Goal: Find specific page/section: Find specific page/section

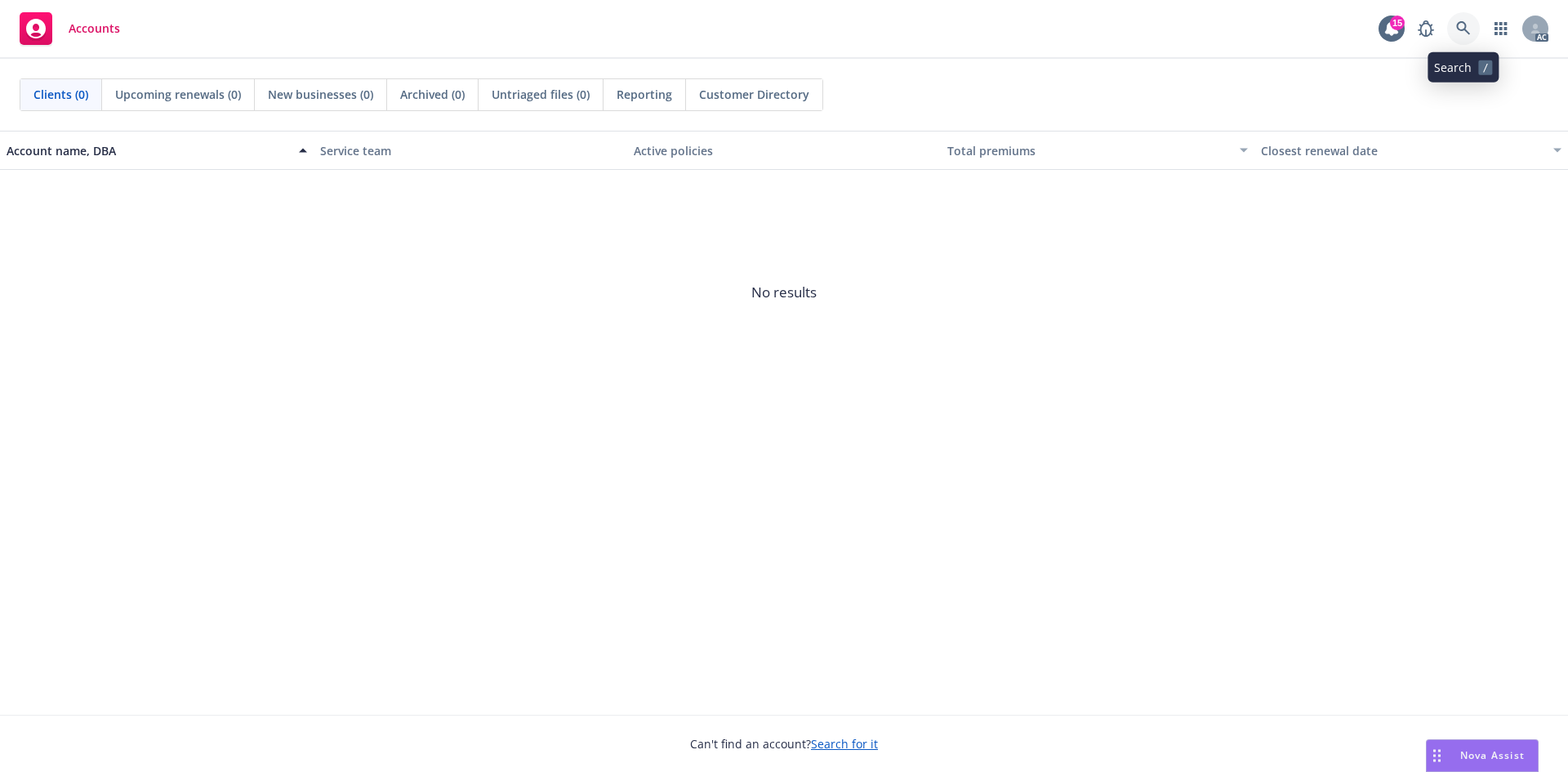
click at [1473, 37] on link at bounding box center [1464, 28] width 33 height 33
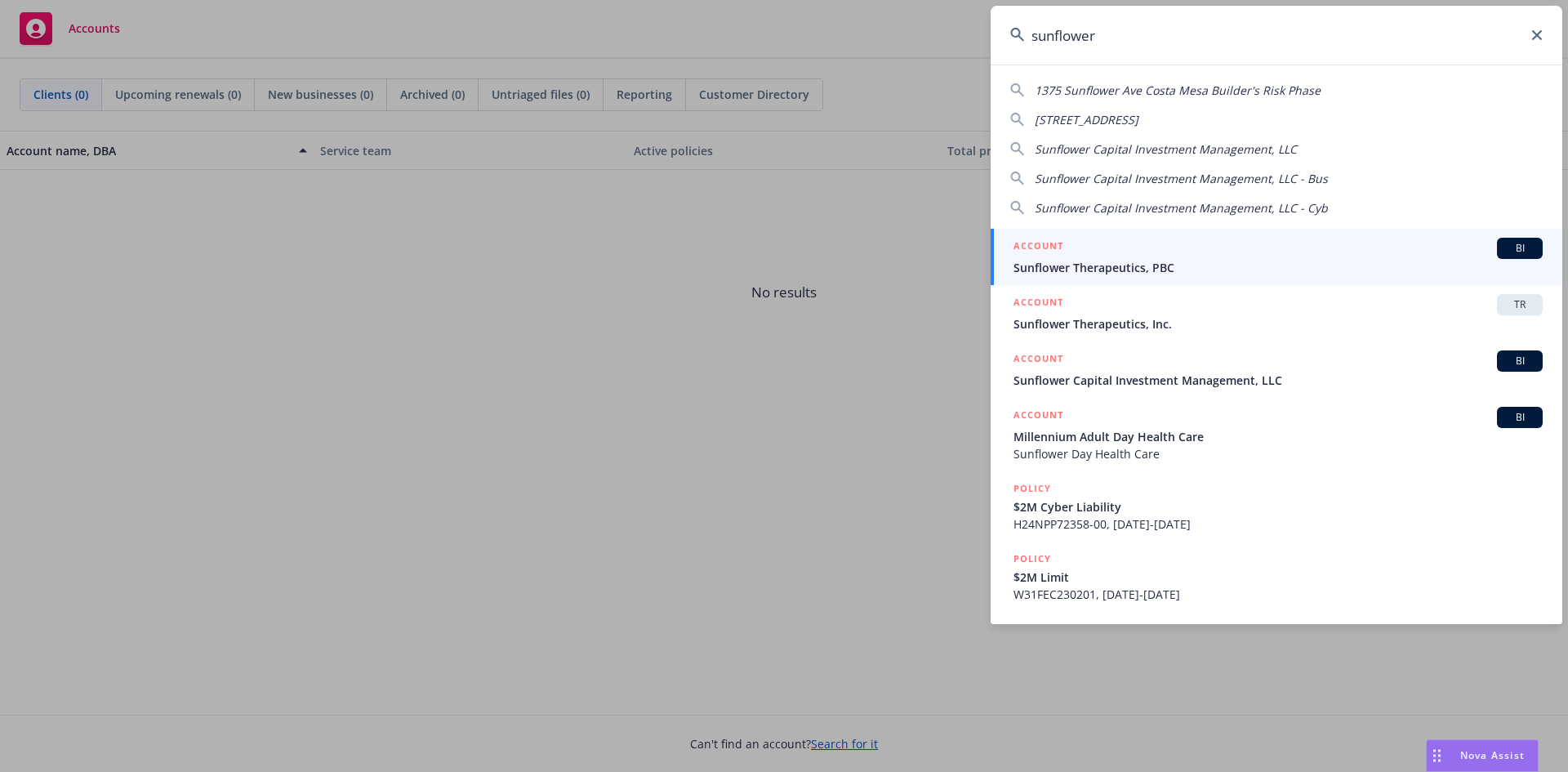
type input "sunflower"
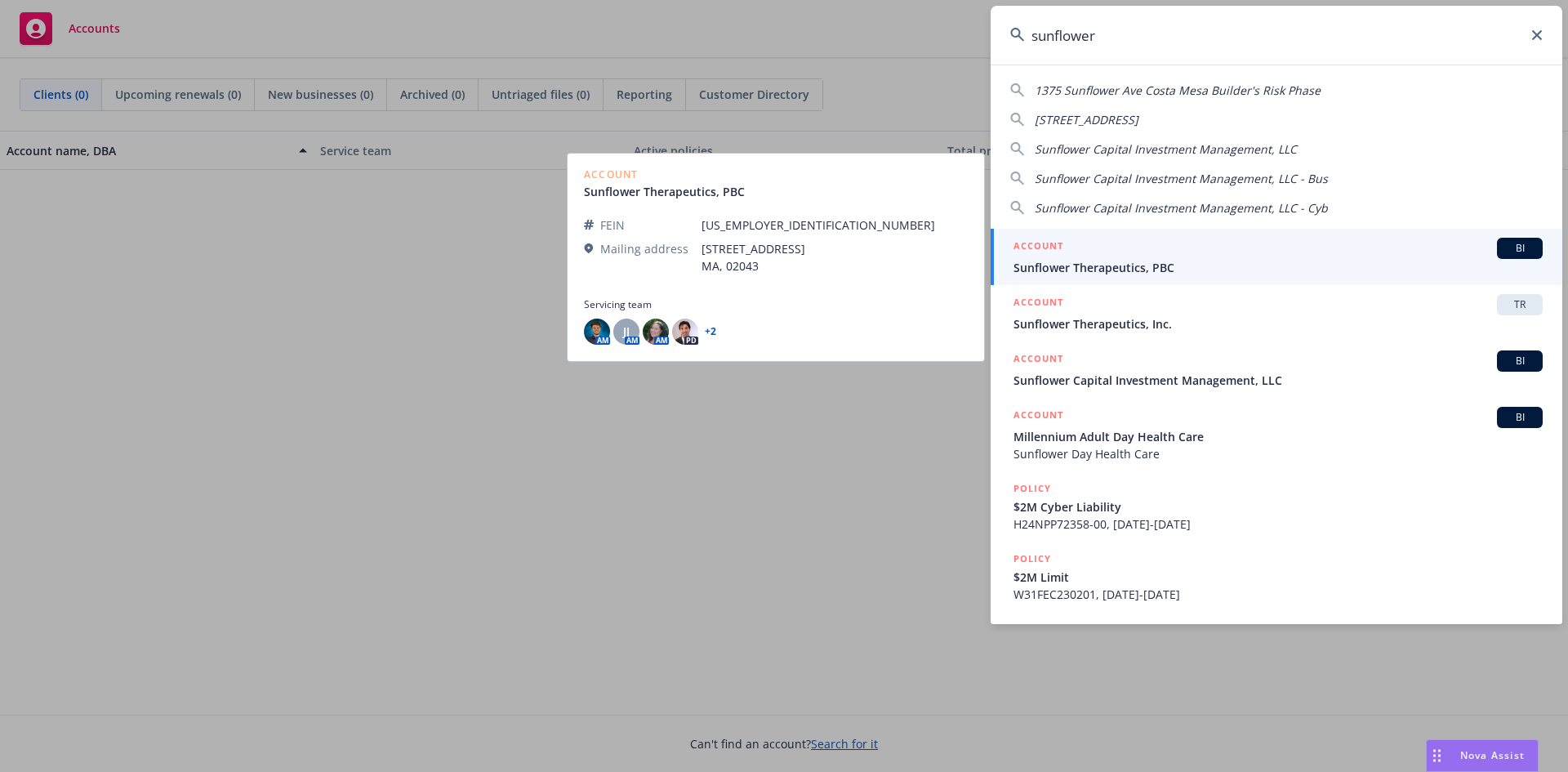
click at [1240, 263] on span "Sunflower Therapeutics, PBC" at bounding box center [1278, 267] width 529 height 18
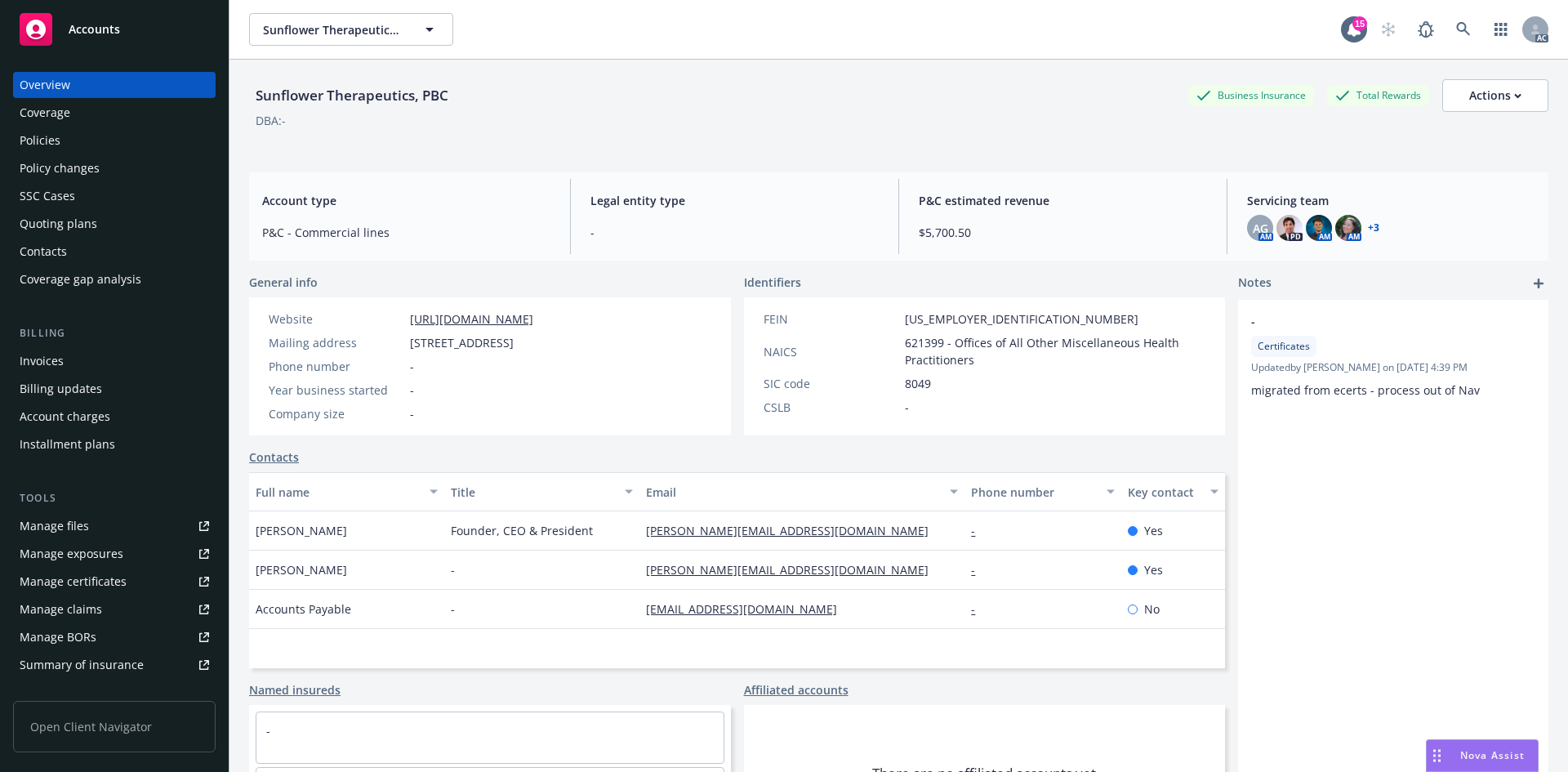
click at [65, 357] on div "Invoices" at bounding box center [114, 361] width 190 height 26
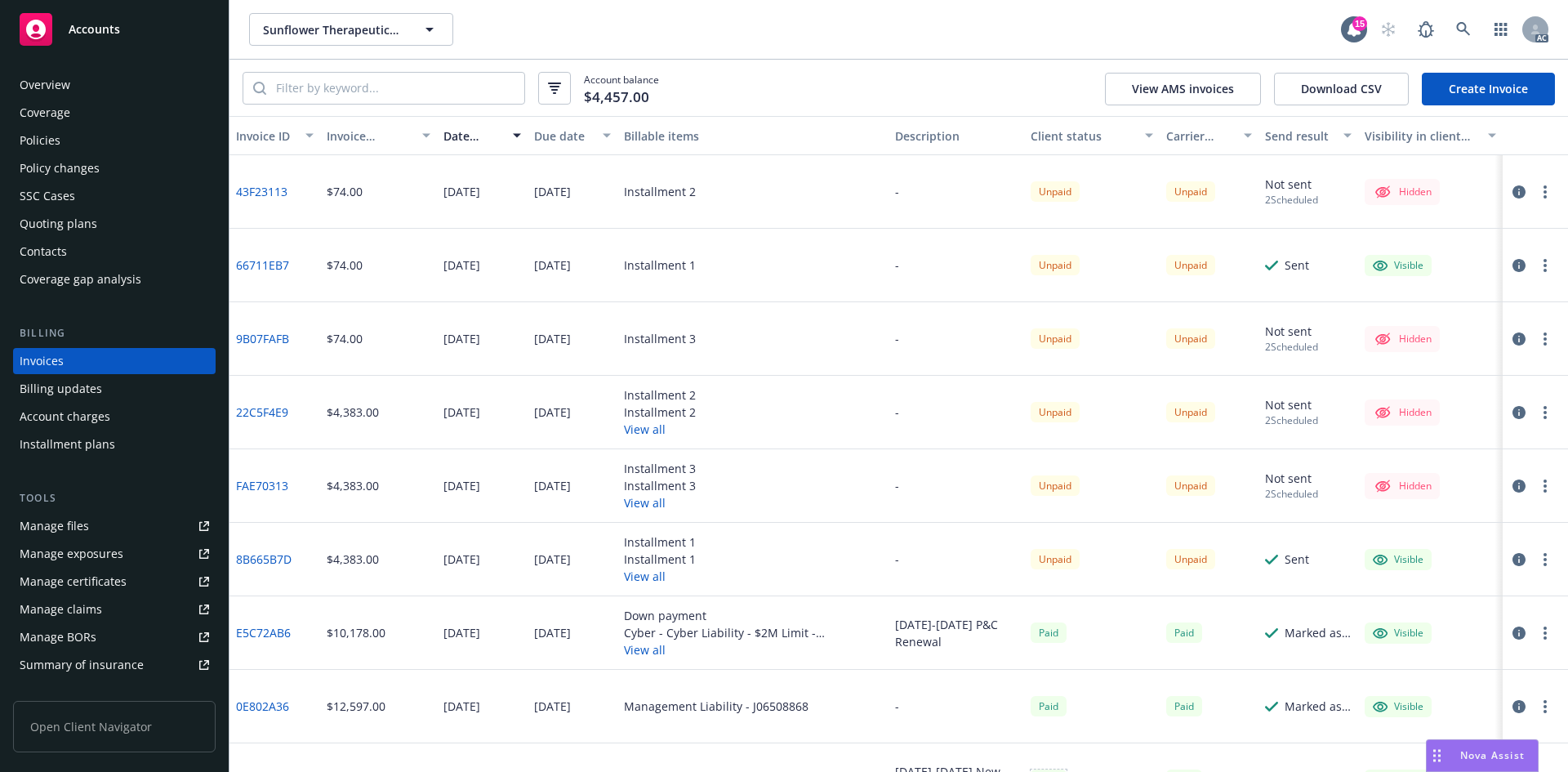
click at [1054, 771] on div "Paid" at bounding box center [1049, 780] width 36 height 20
click at [1467, 20] on link at bounding box center [1464, 29] width 33 height 33
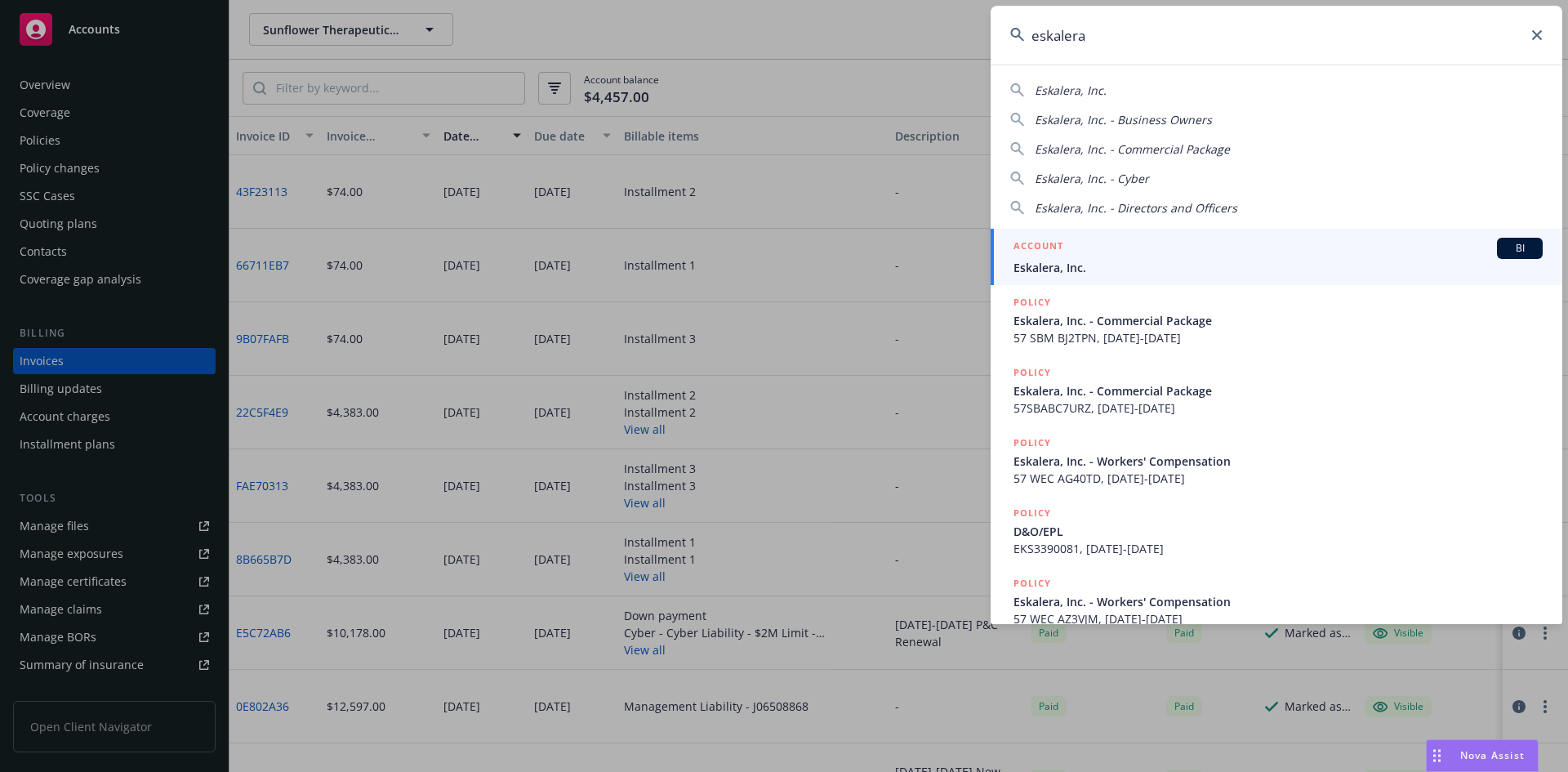
type input "eskalera"
click at [1104, 246] on div "ACCOUNT BI" at bounding box center [1278, 248] width 529 height 21
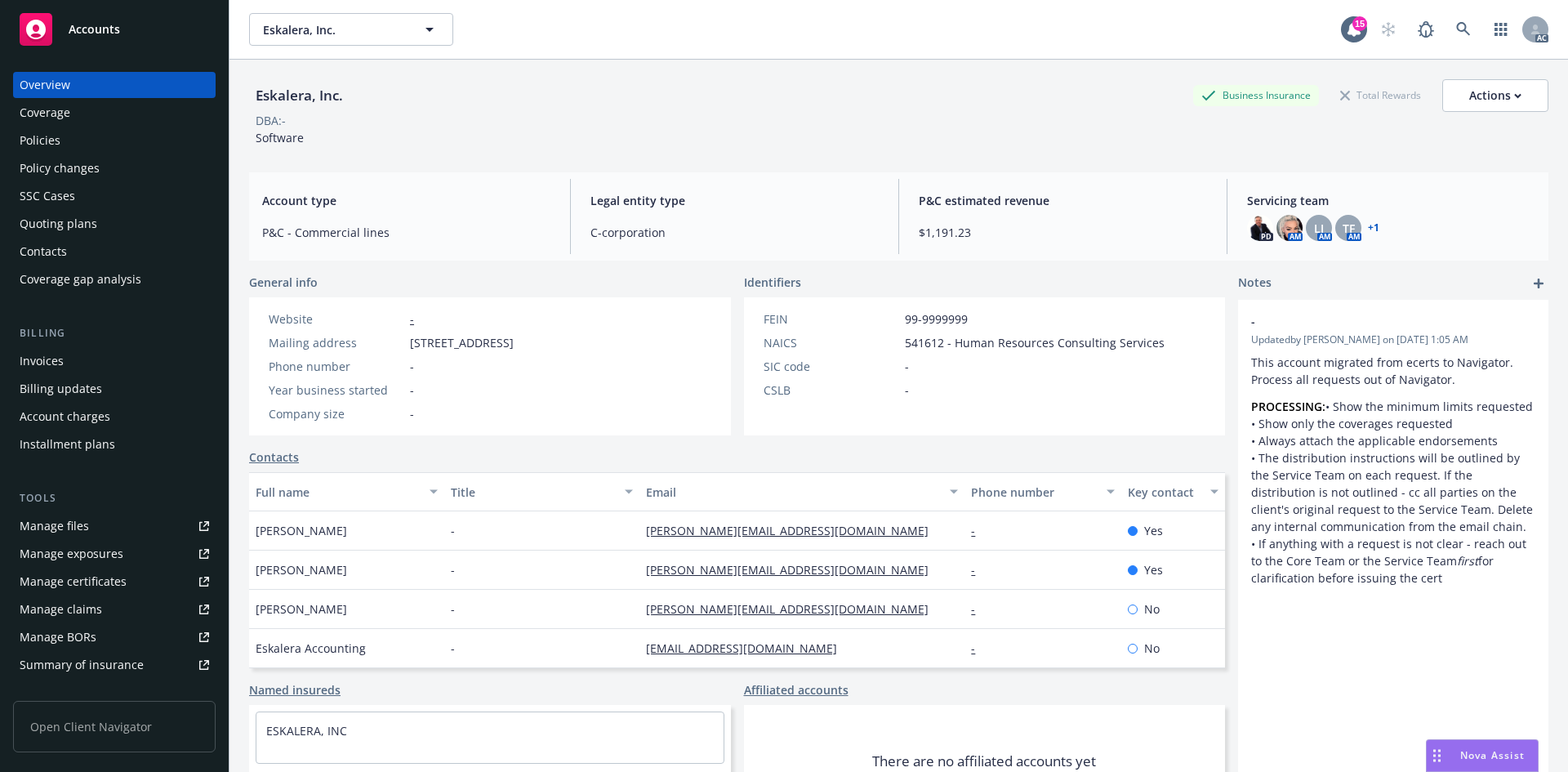
click at [99, 361] on div "Invoices" at bounding box center [114, 361] width 190 height 26
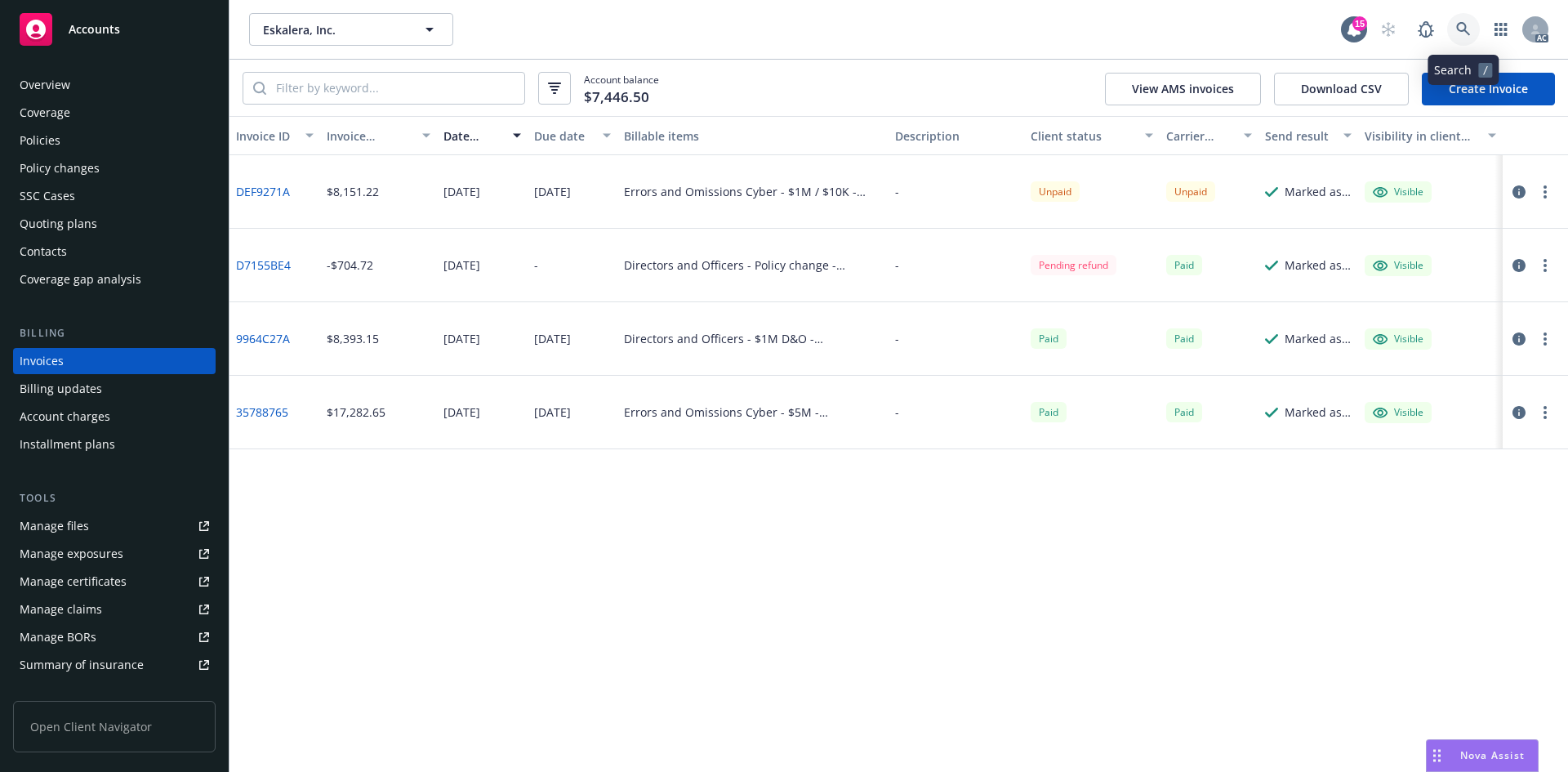
click at [1462, 28] on icon at bounding box center [1464, 29] width 15 height 15
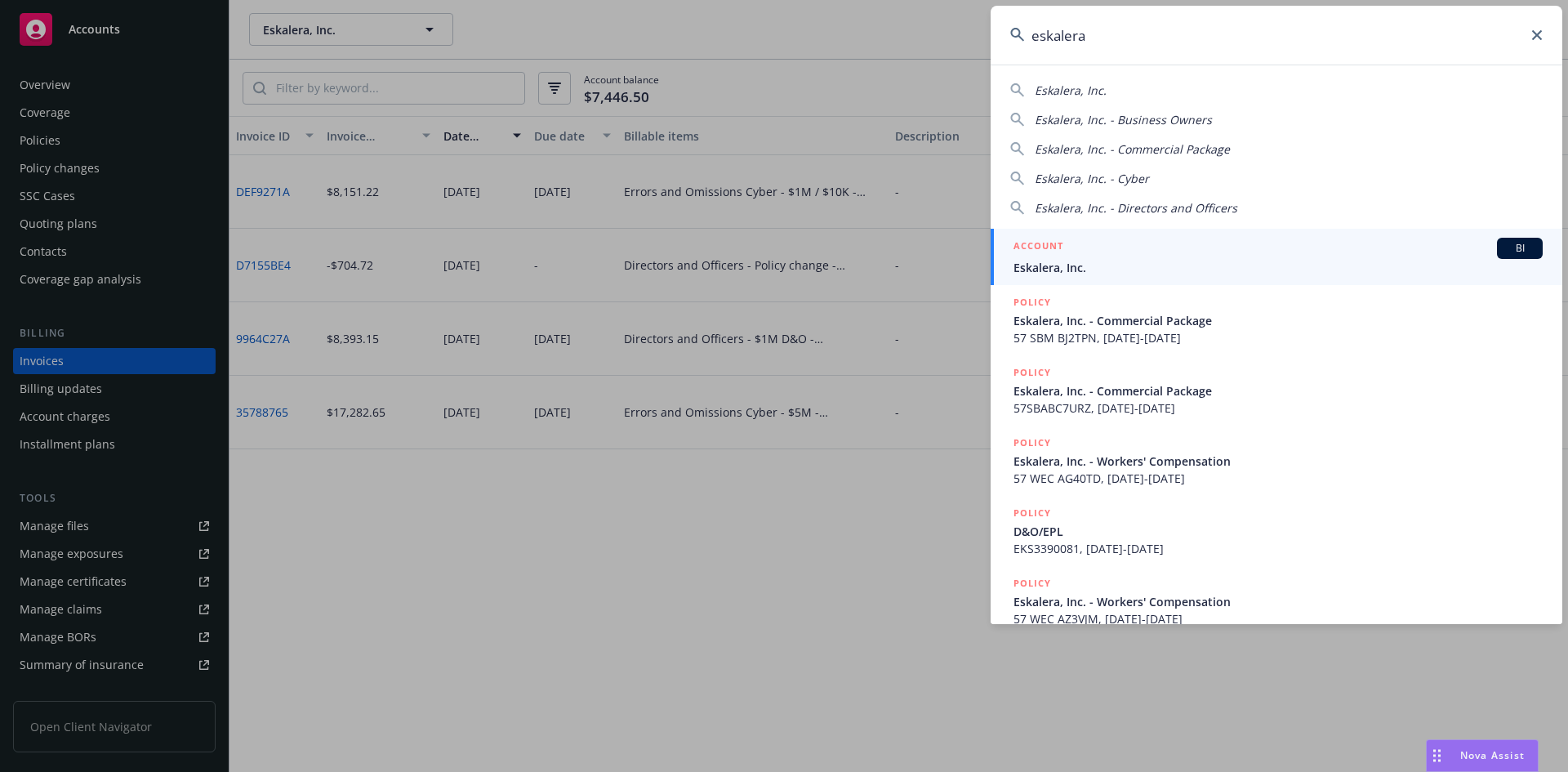
type input "eskalera"
click at [1143, 247] on div "ACCOUNT BI" at bounding box center [1278, 248] width 529 height 21
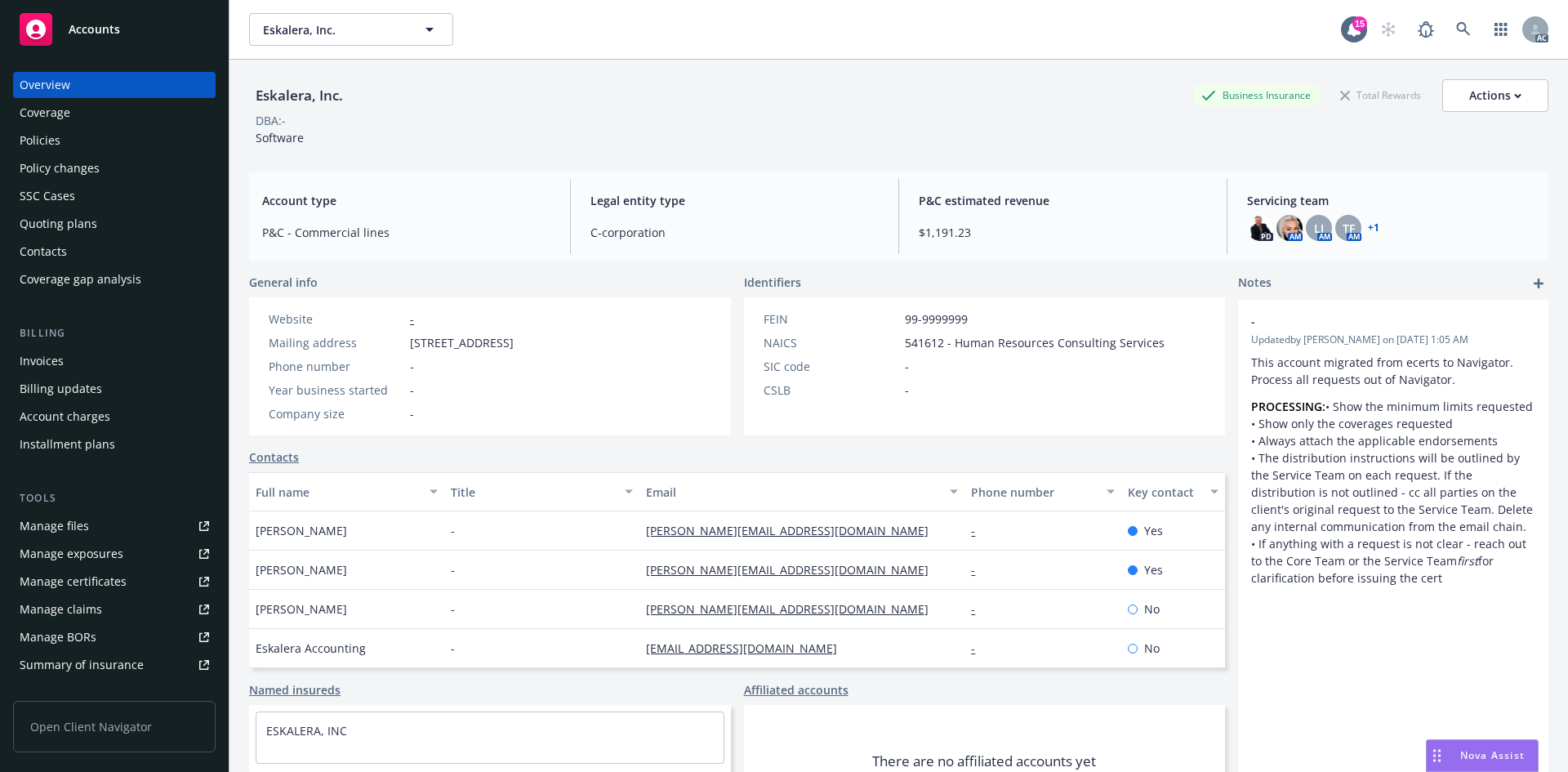
click at [53, 360] on div "Invoices" at bounding box center [41, 361] width 44 height 26
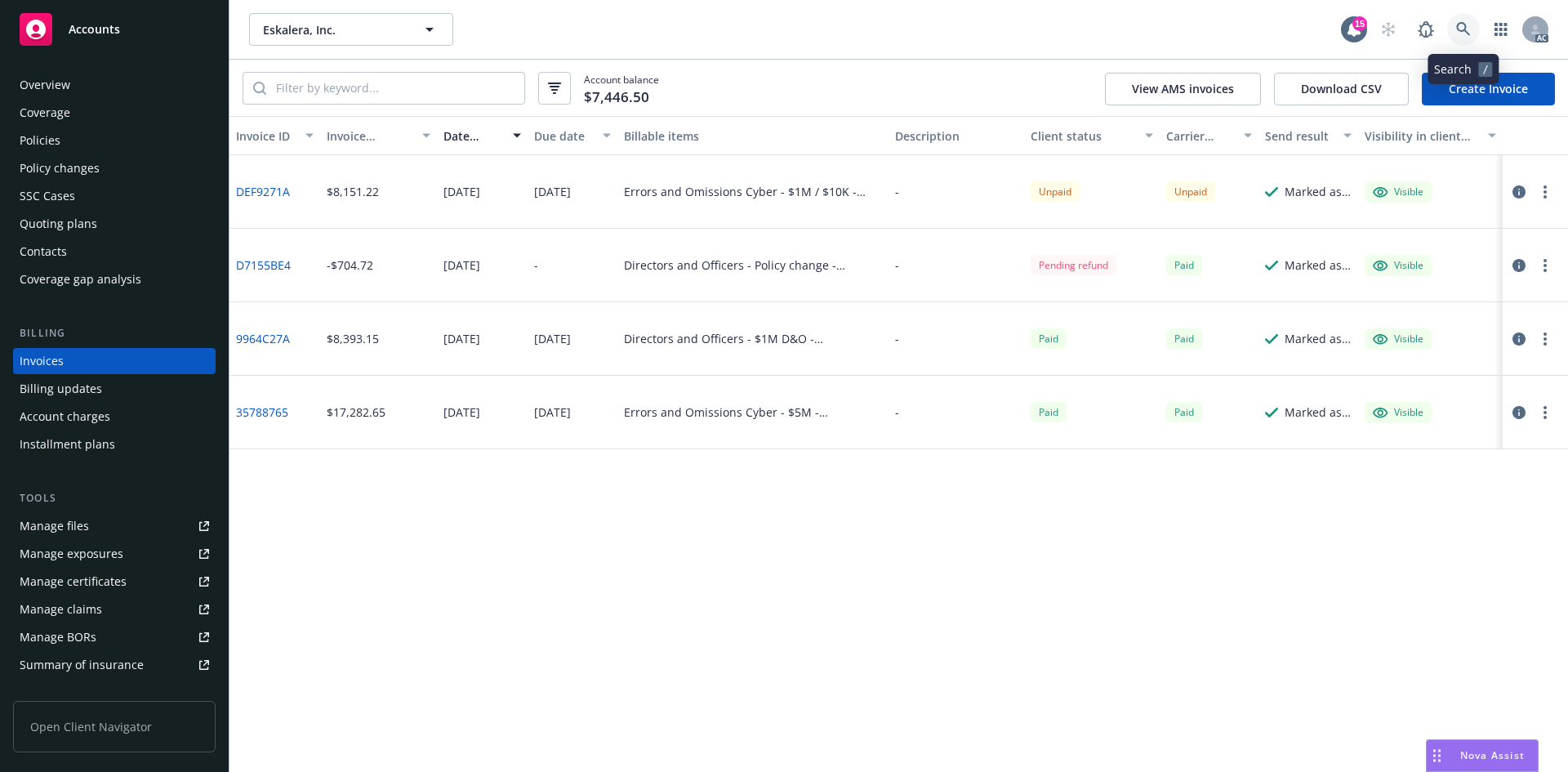
click at [1459, 28] on icon at bounding box center [1464, 29] width 15 height 15
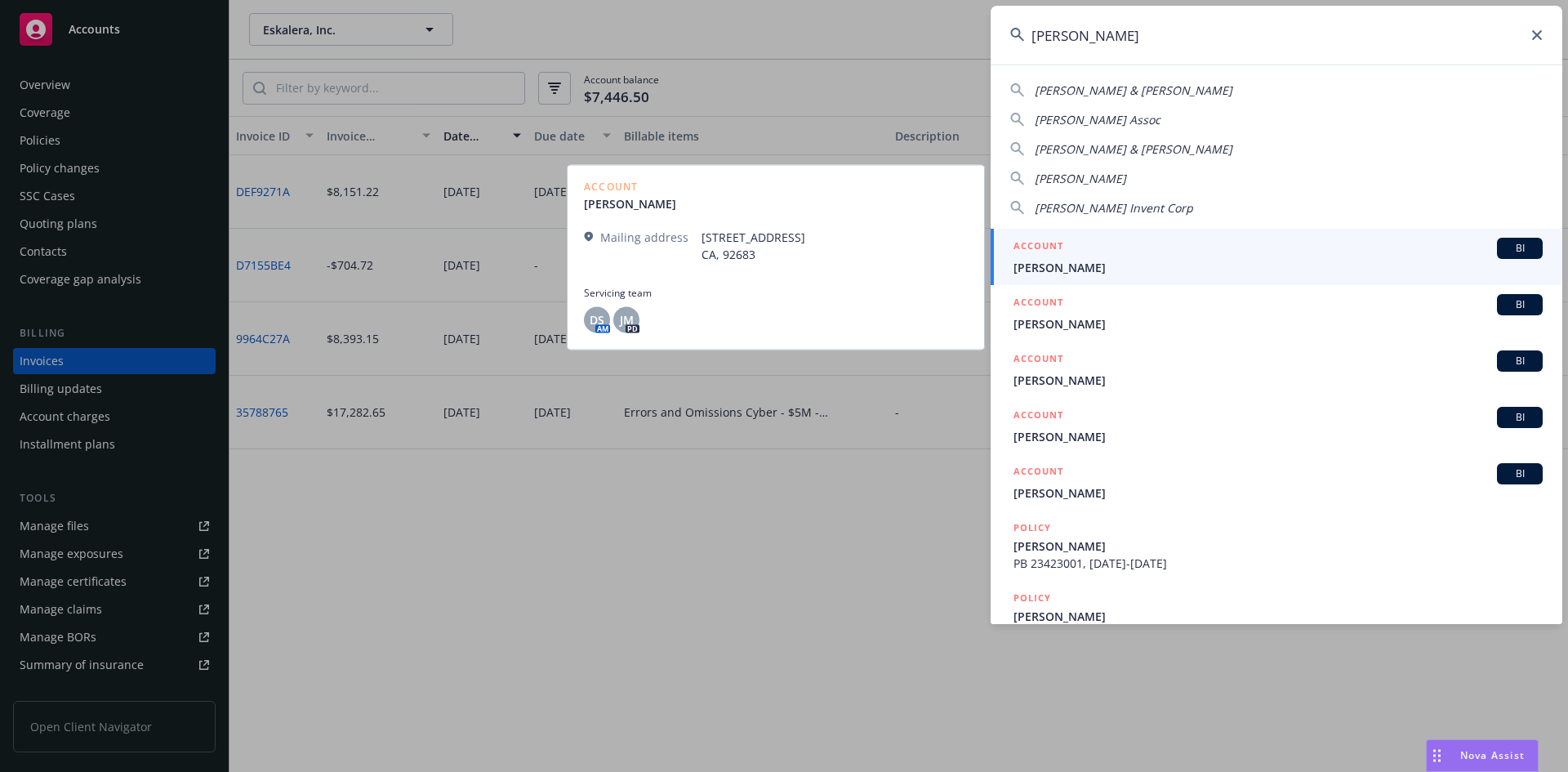
type input "[PERSON_NAME]"
click at [1102, 253] on div "ACCOUNT BI" at bounding box center [1278, 248] width 529 height 21
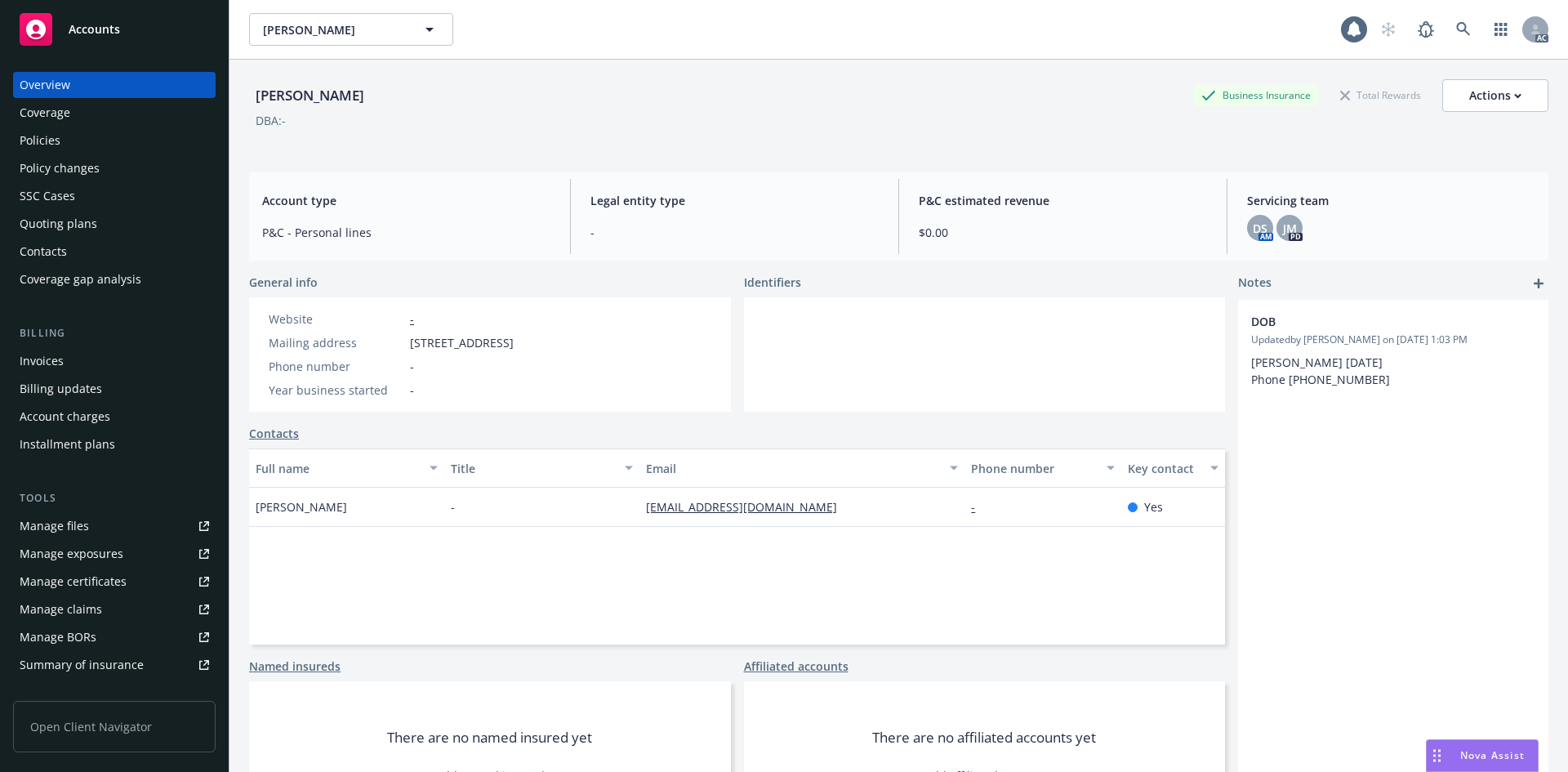
click at [75, 356] on div "Invoices" at bounding box center [114, 361] width 190 height 26
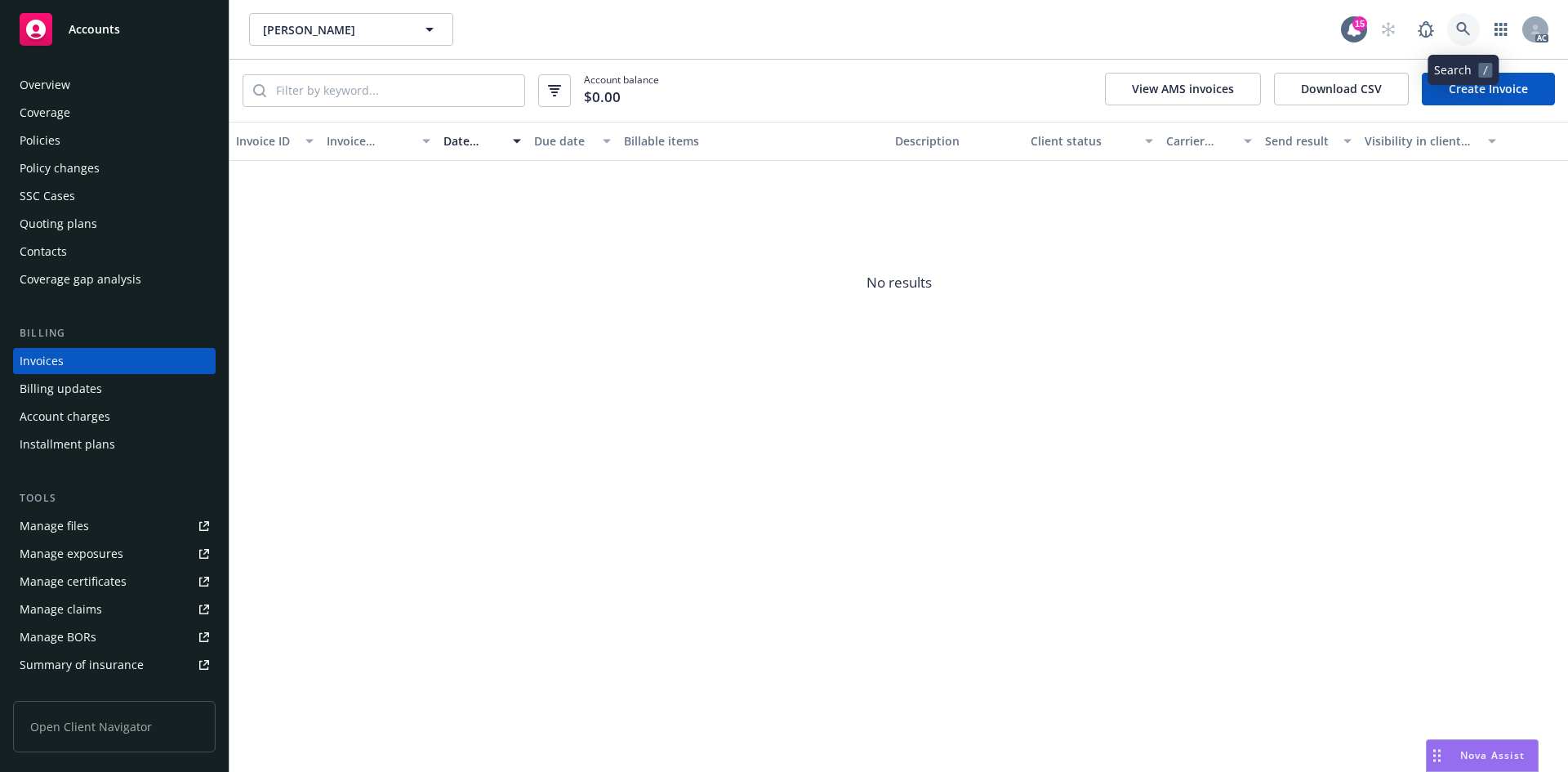
click at [1453, 27] on link at bounding box center [1464, 29] width 33 height 33
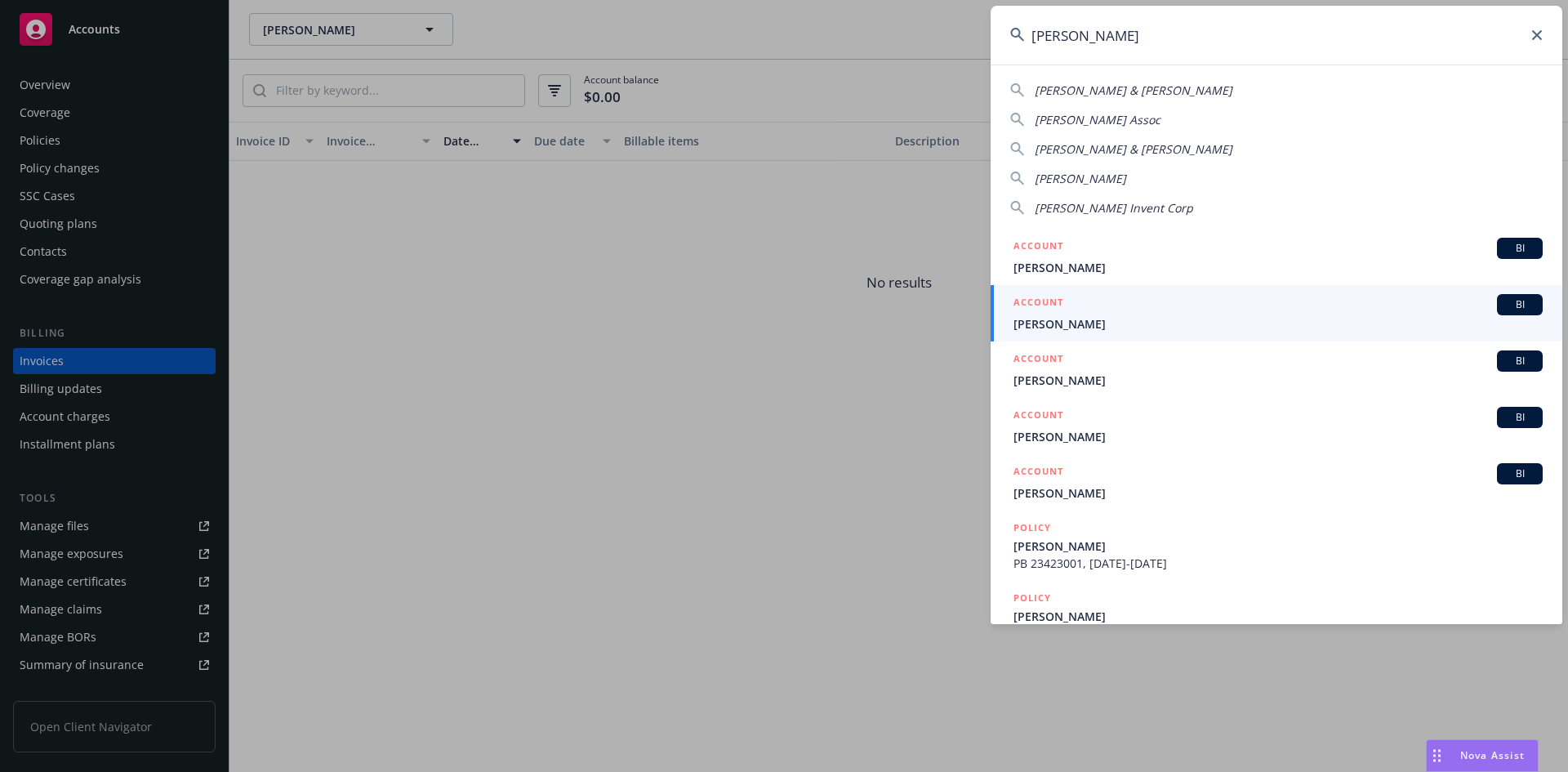
type input "[PERSON_NAME]"
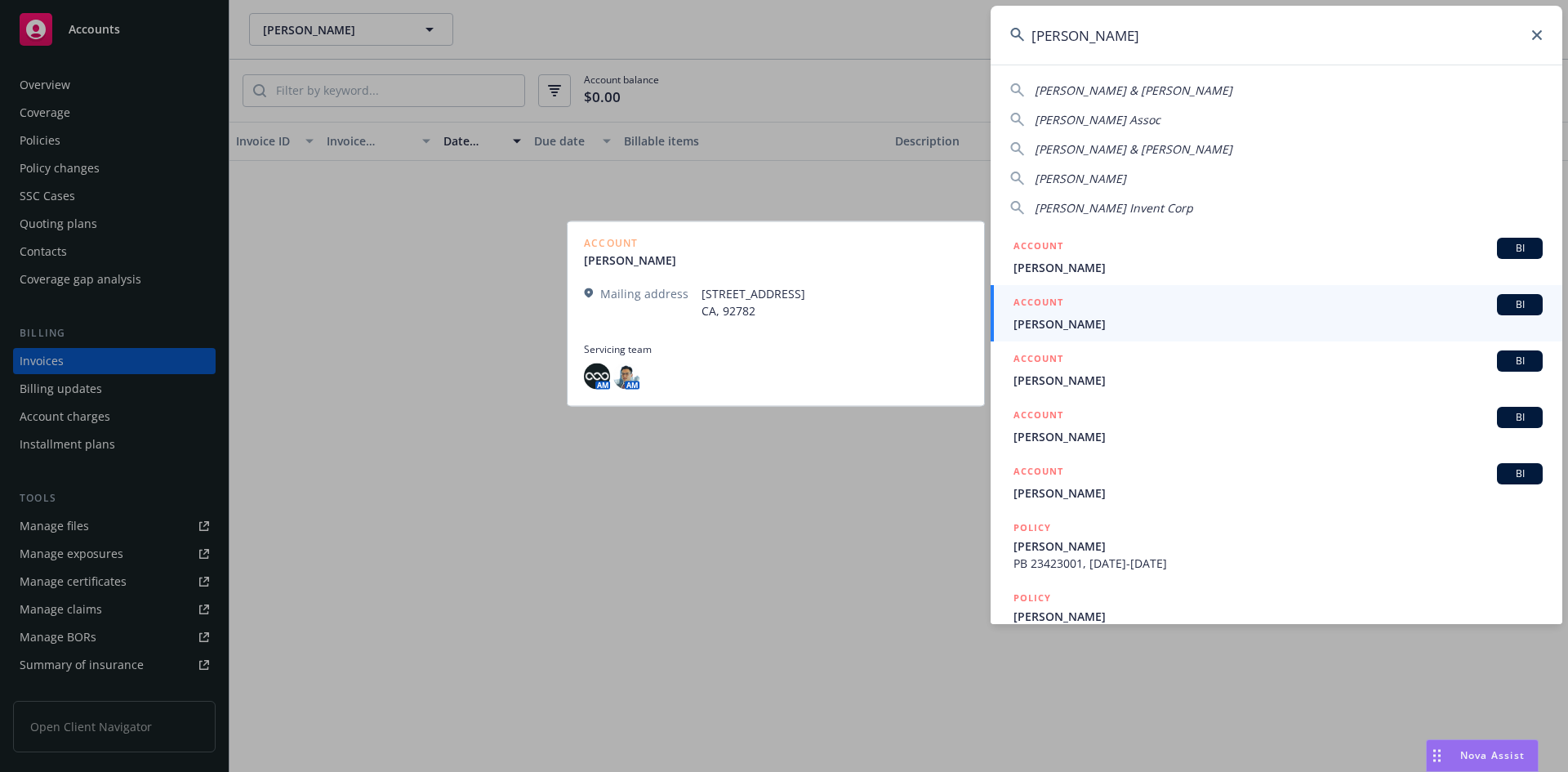
click at [1129, 314] on div "ACCOUNT BI" at bounding box center [1278, 304] width 529 height 21
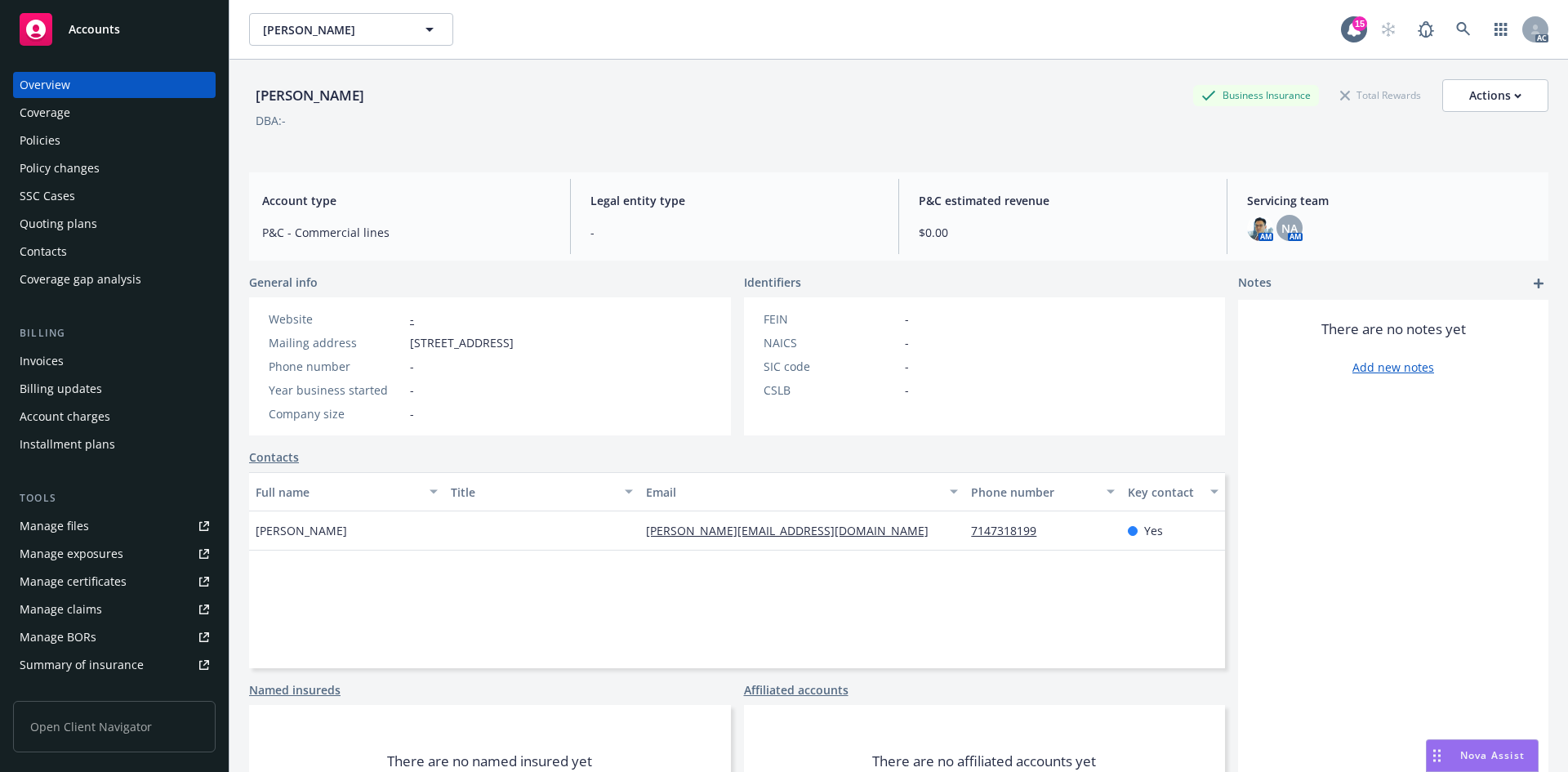
click at [78, 355] on div "Invoices" at bounding box center [114, 361] width 190 height 26
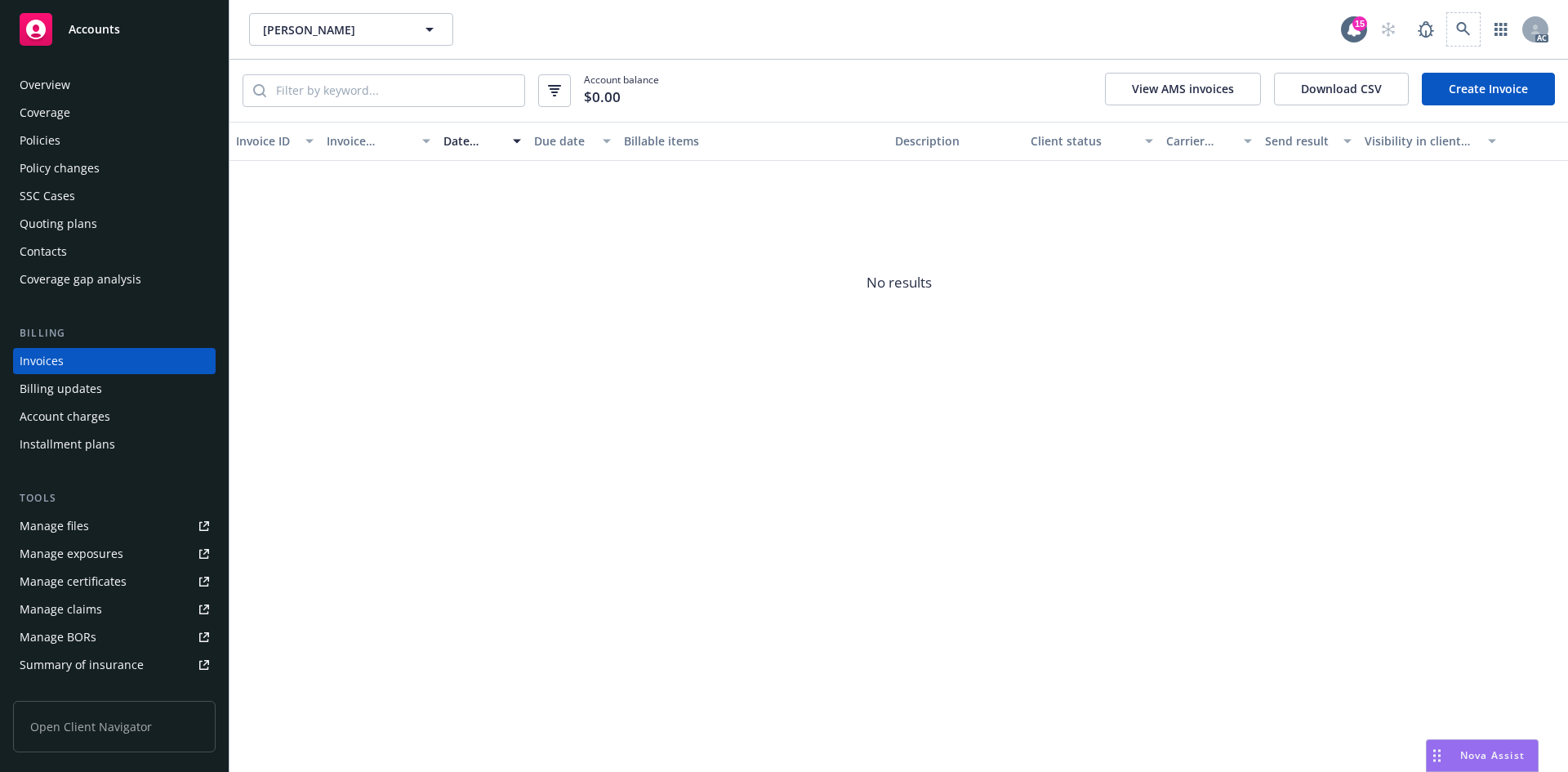
click at [1449, 13] on span at bounding box center [1464, 29] width 33 height 33
click at [1466, 38] on link at bounding box center [1464, 29] width 33 height 33
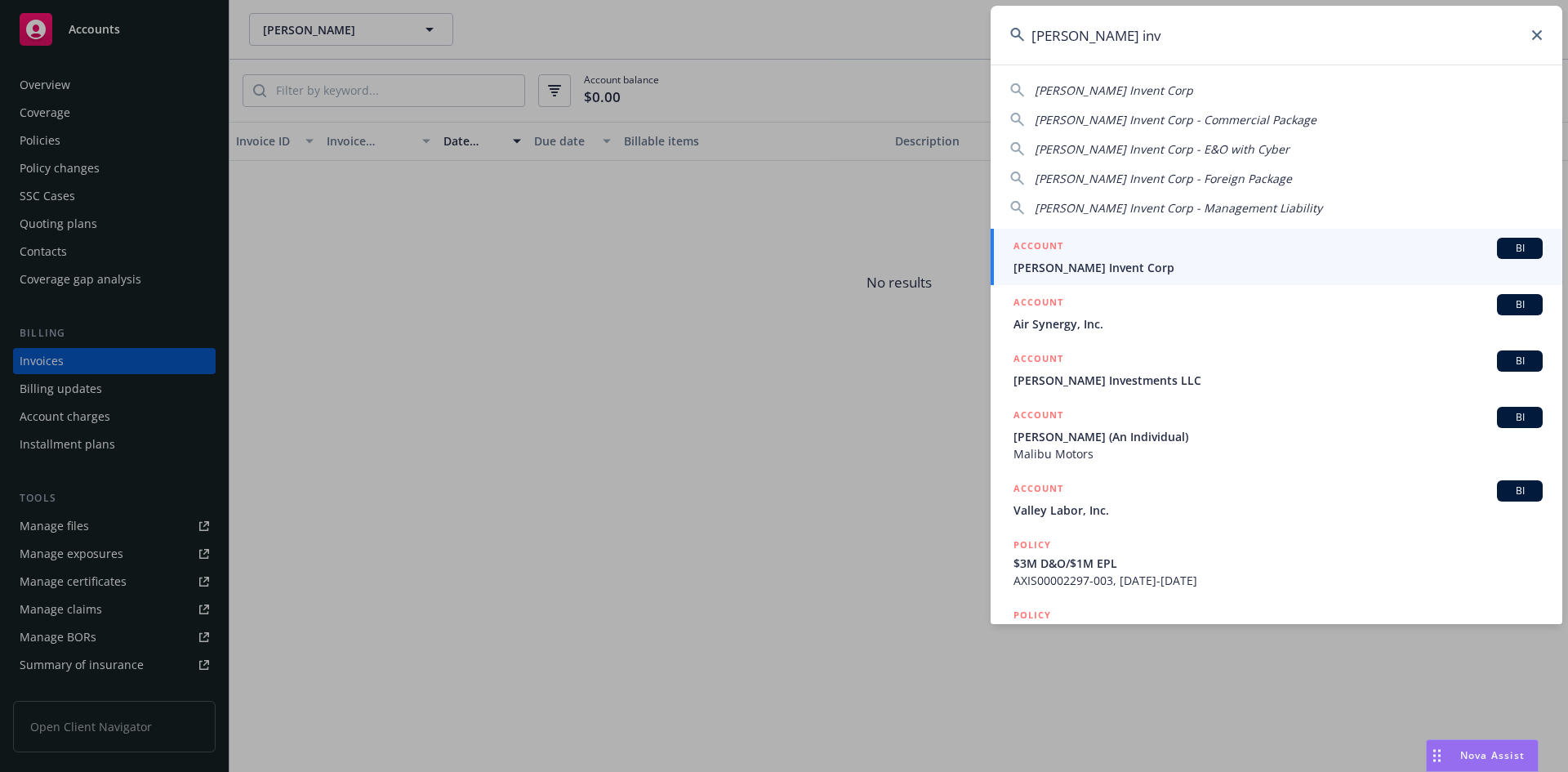
type input "[PERSON_NAME] inv"
click at [1169, 246] on div "ACCOUNT BI" at bounding box center [1278, 248] width 529 height 21
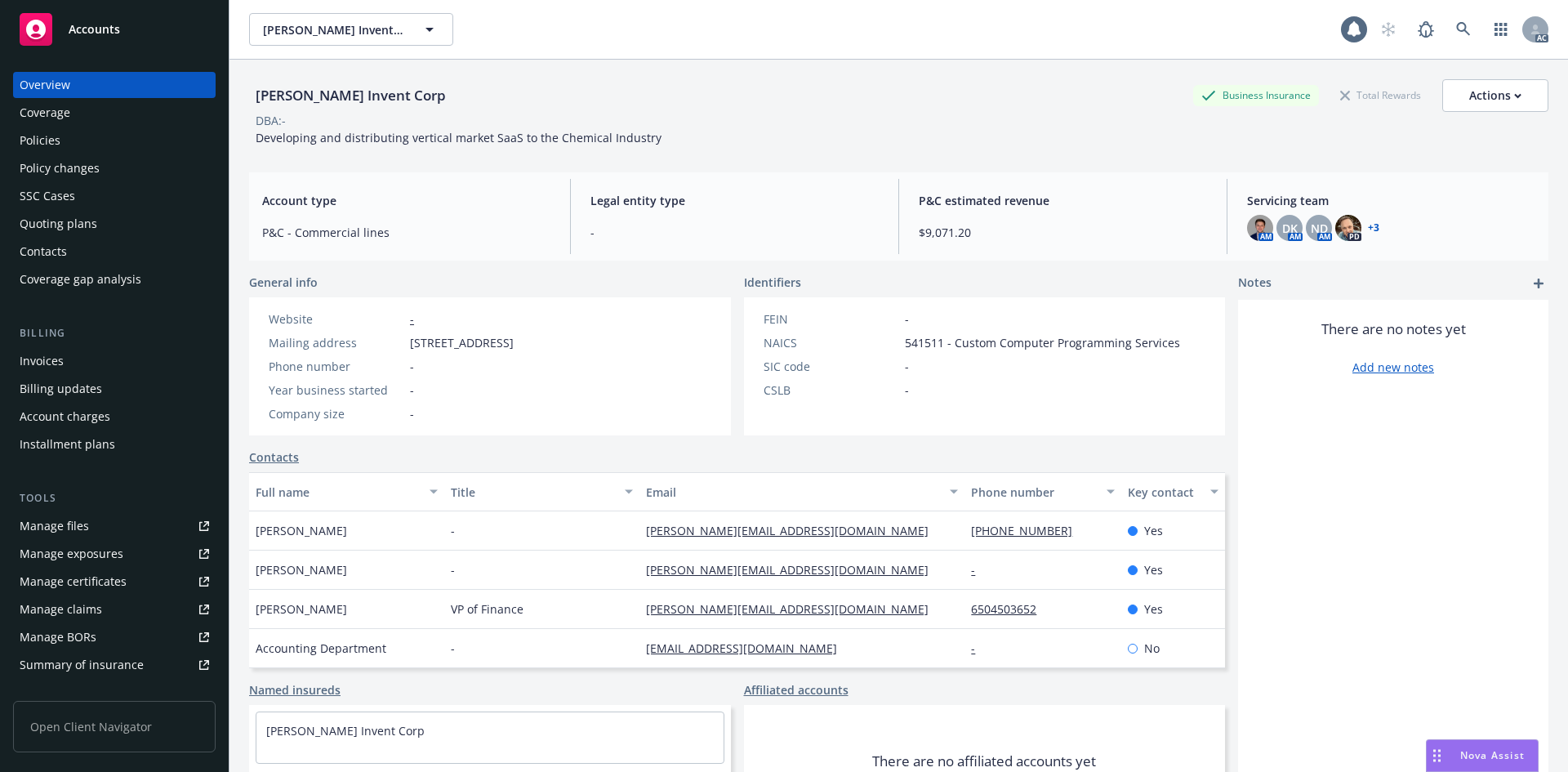
click at [146, 352] on div "Invoices" at bounding box center [114, 361] width 190 height 26
